Goal: Book appointment/travel/reservation

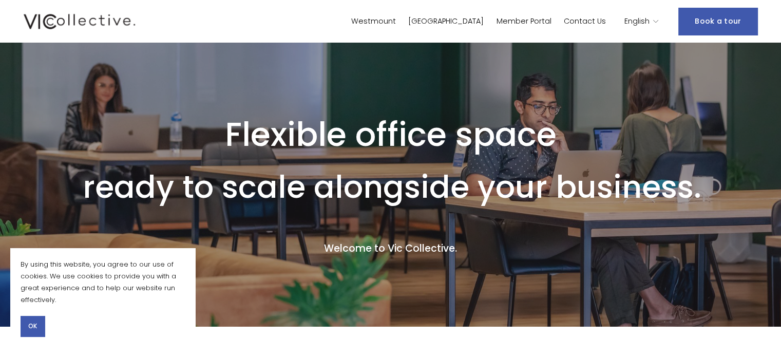
click at [396, 18] on link "Westmount" at bounding box center [373, 21] width 45 height 15
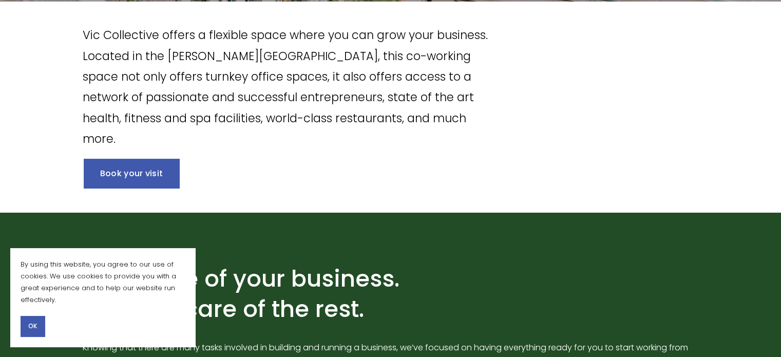
scroll to position [359, 0]
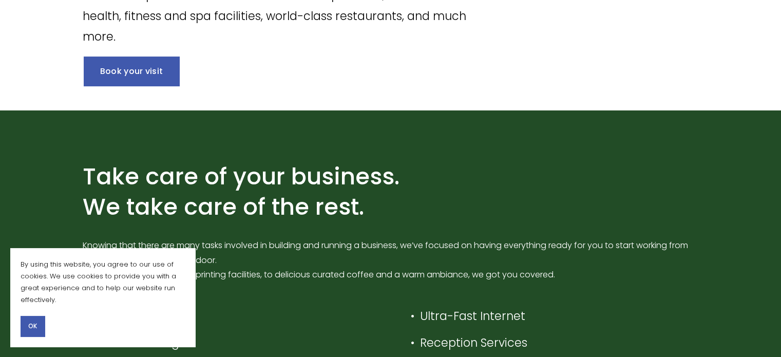
click at [160, 74] on link "Book your visit" at bounding box center [132, 70] width 96 height 29
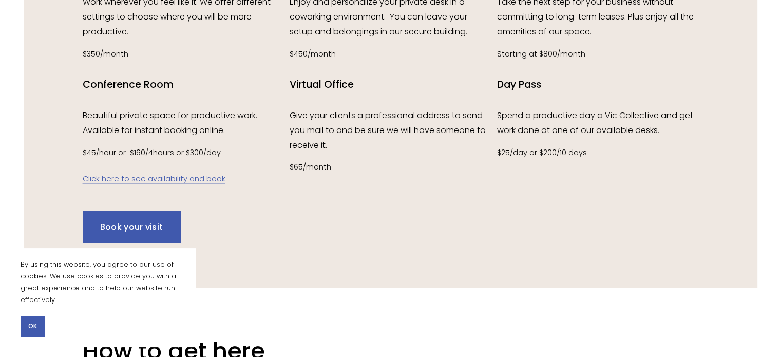
scroll to position [1387, 0]
